Goal: Task Accomplishment & Management: Use online tool/utility

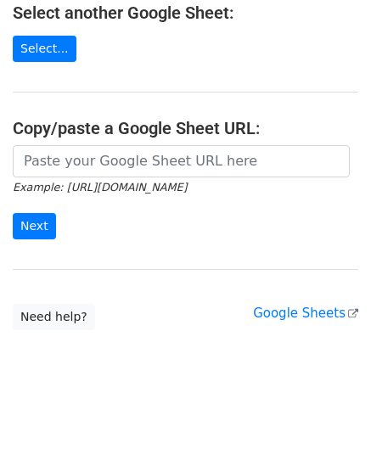
scroll to position [241, 0]
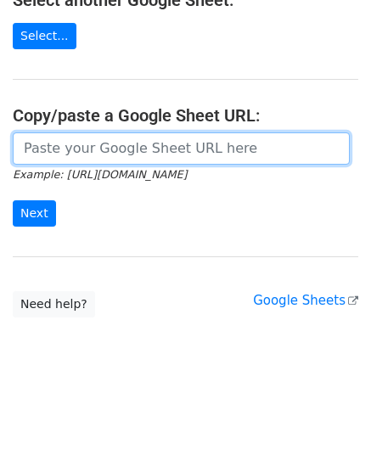
click at [64, 143] on input "url" at bounding box center [181, 148] width 337 height 32
paste input "[URL][DOMAIN_NAME]"
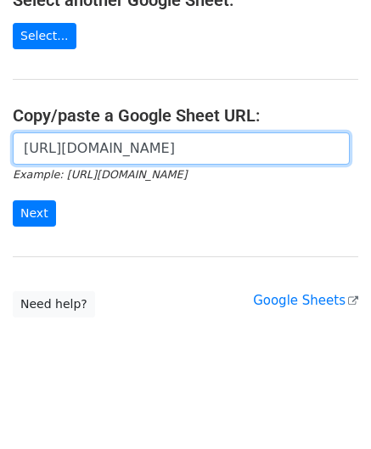
scroll to position [0, 345]
type input "[URL][DOMAIN_NAME]"
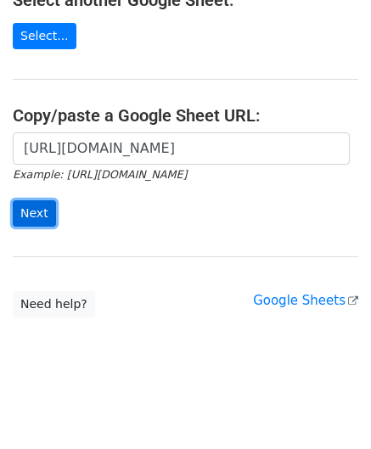
scroll to position [0, 0]
click at [36, 209] on input "Next" at bounding box center [34, 213] width 43 height 26
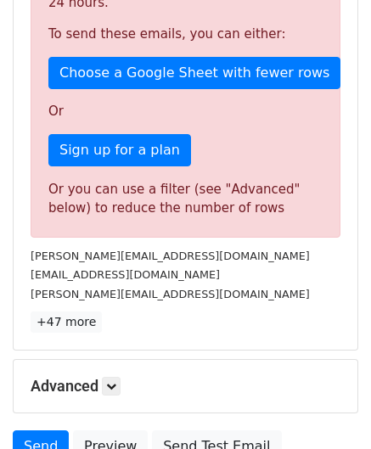
scroll to position [572, 0]
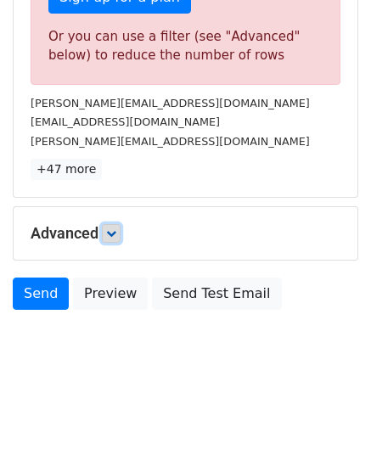
click at [114, 228] on icon at bounding box center [111, 233] width 10 height 10
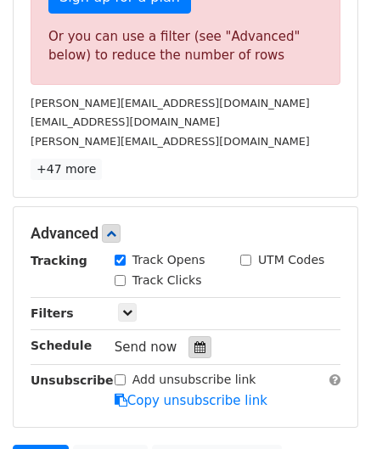
click at [188, 340] on div at bounding box center [199, 347] width 23 height 22
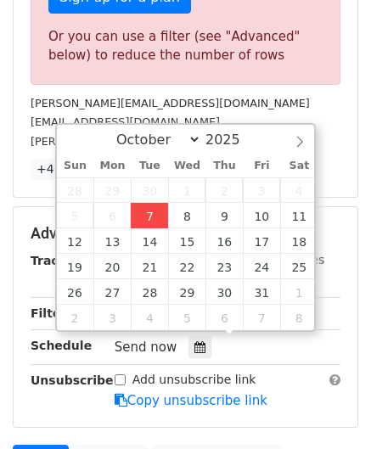
type input "2025-10-07 12:00"
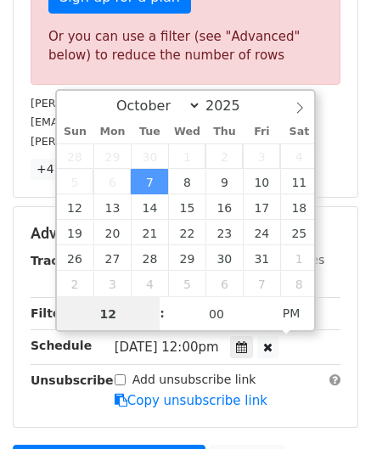
paste input "4"
type input "4"
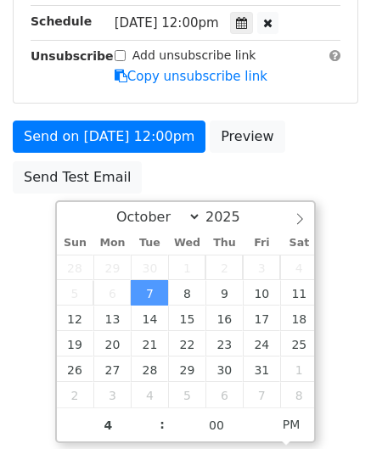
type input "2025-10-07 16:00"
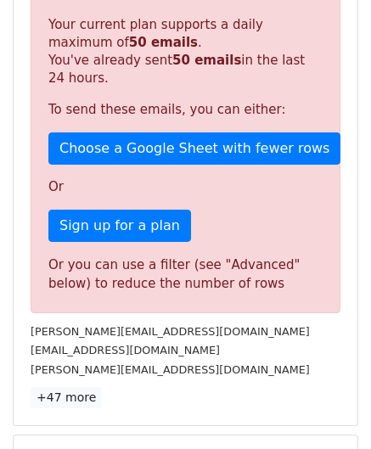
scroll to position [778, 0]
